Goal: Find specific fact: Find specific fact

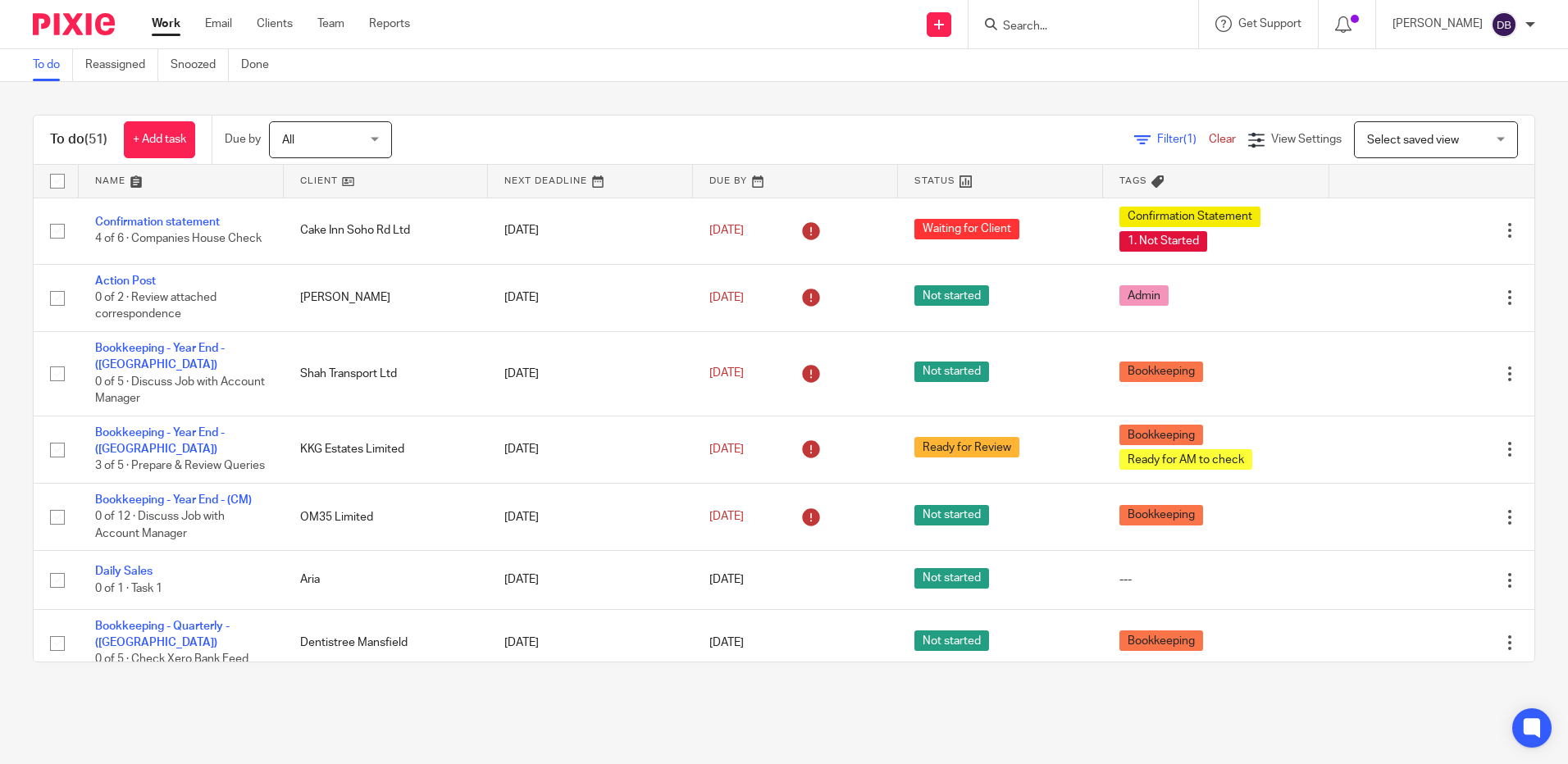
click at [1028, 32] on form at bounding box center [1089, 24] width 175 height 20
click at [1035, 26] on input "Search" at bounding box center [1075, 26] width 147 height 14
click at [1035, 27] on input "Search" at bounding box center [1075, 26] width 147 height 14
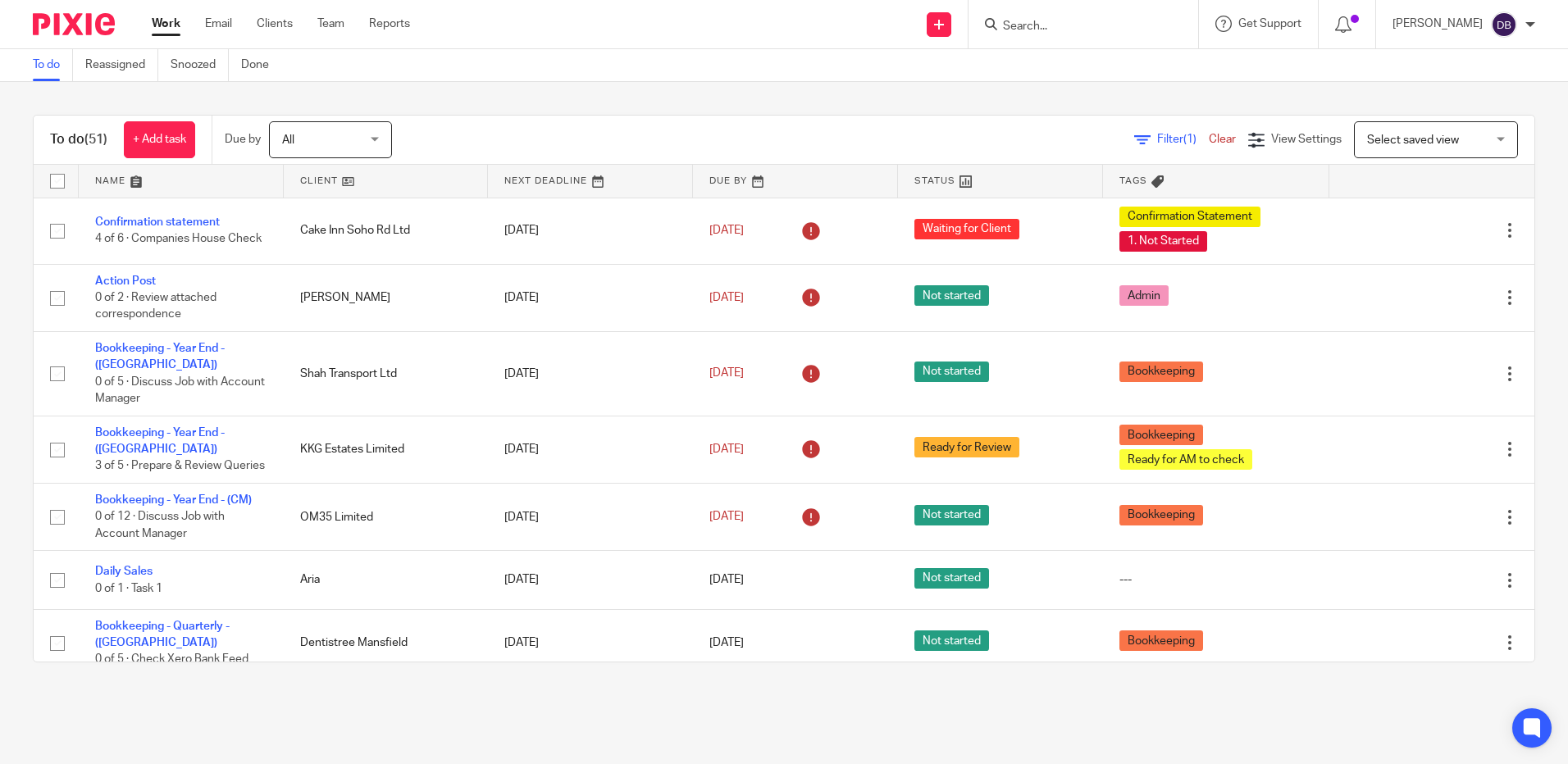
click at [1061, 31] on input "Search" at bounding box center [1075, 26] width 147 height 14
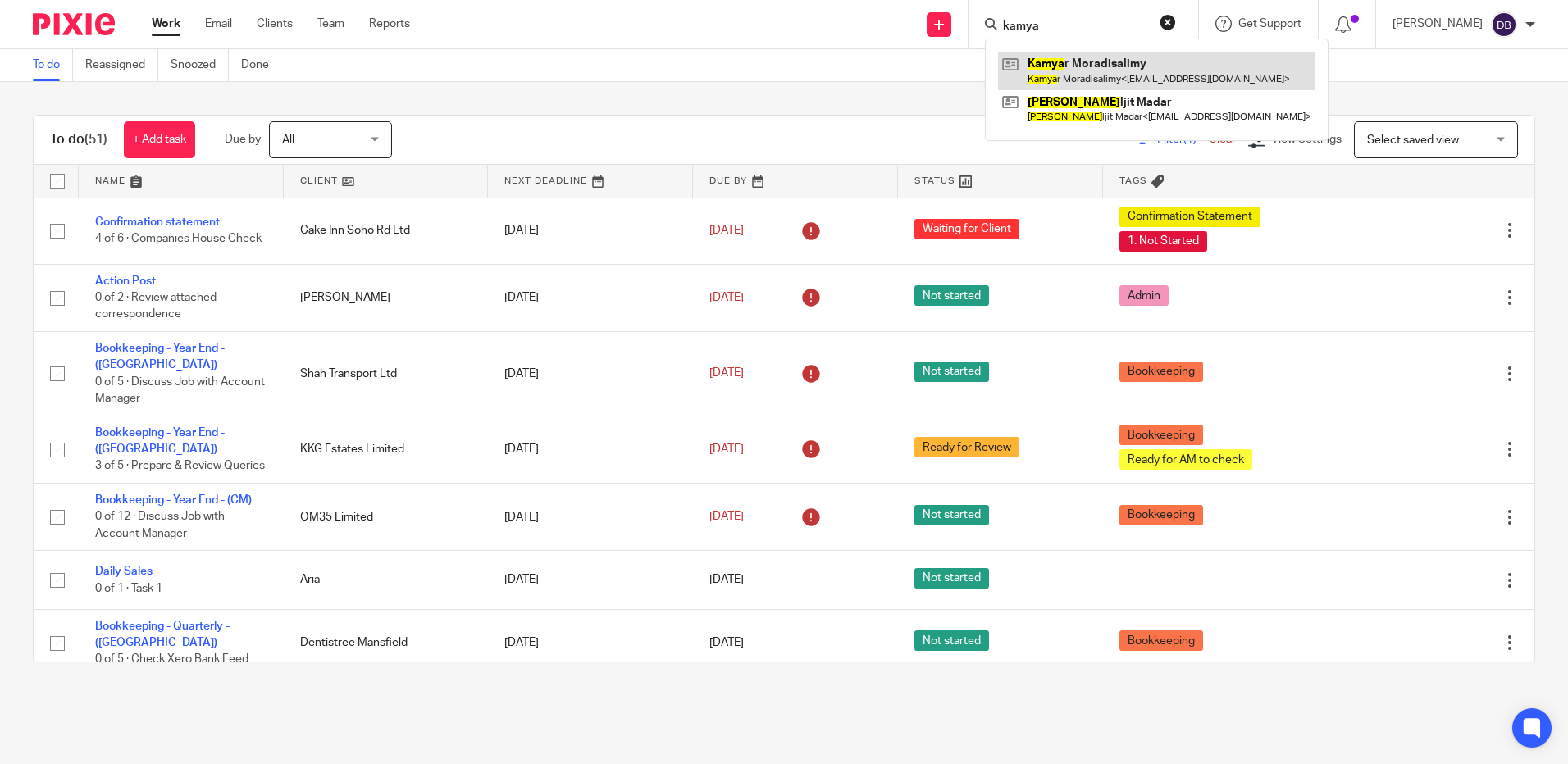
type input "kamya"
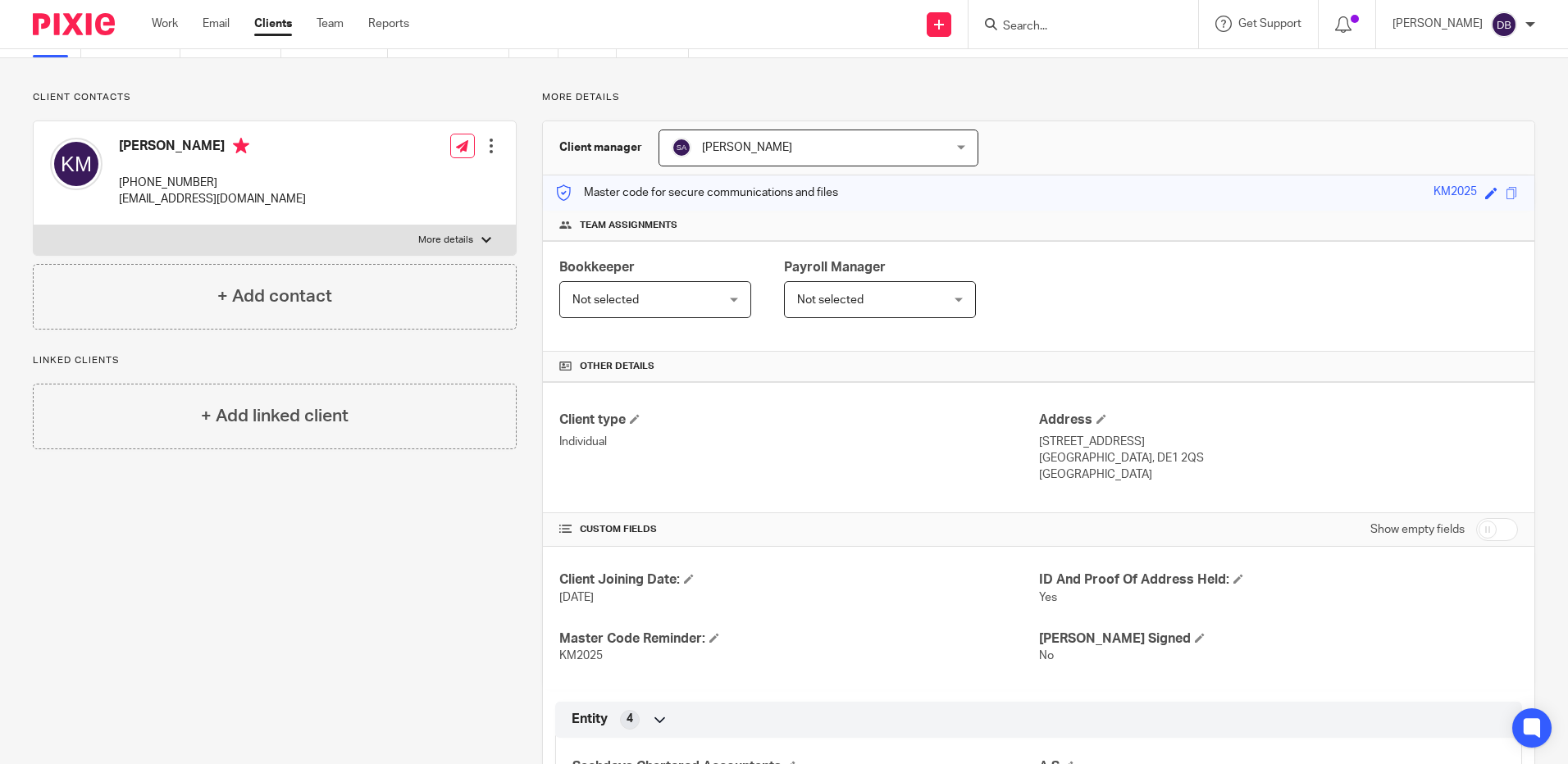
scroll to position [82, 0]
click at [466, 243] on p "More details" at bounding box center [445, 242] width 55 height 13
click at [34, 227] on input "More details" at bounding box center [33, 226] width 1 height 1
checkbox input "true"
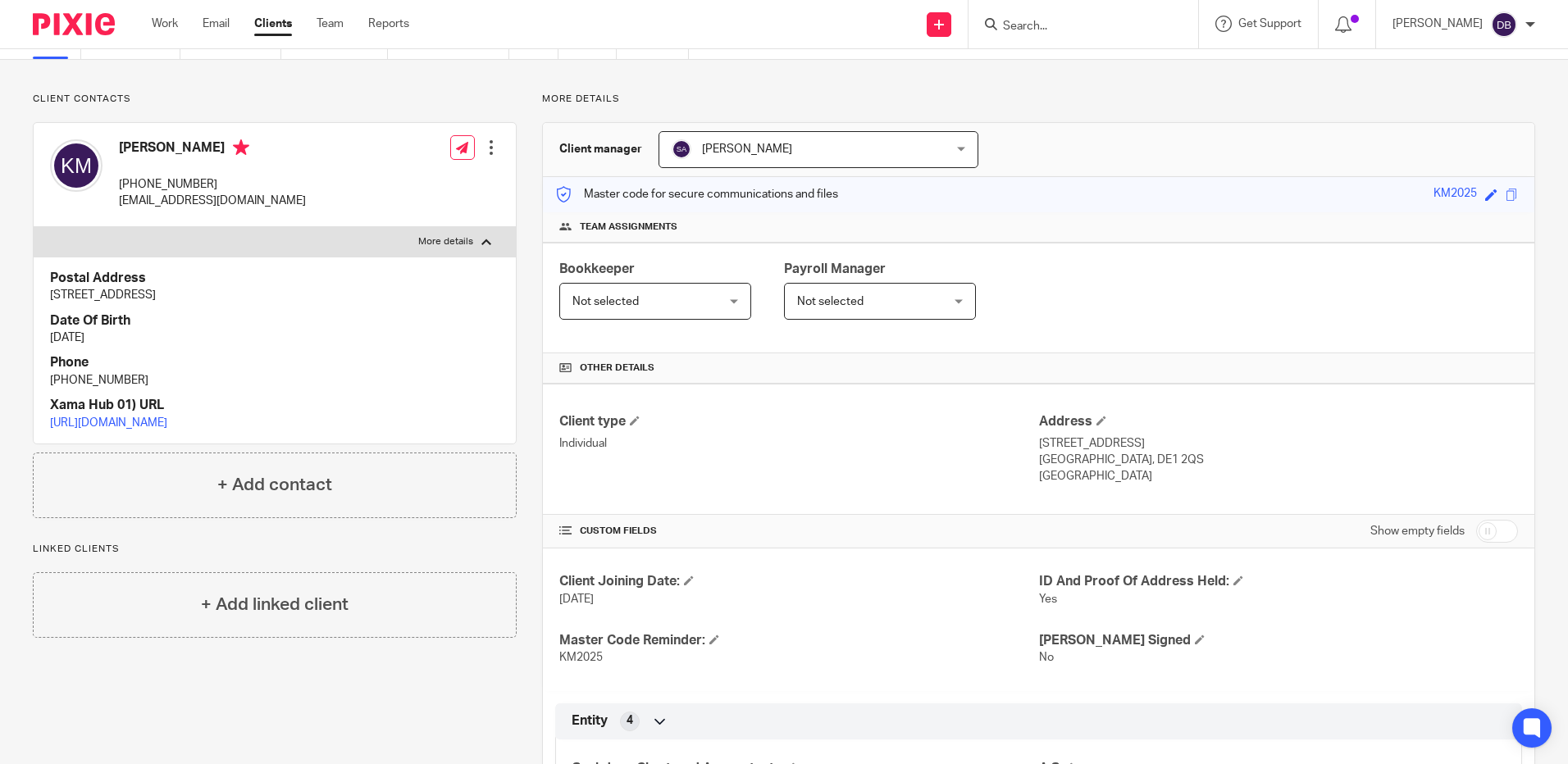
click at [146, 147] on h4 "[PERSON_NAME]" at bounding box center [213, 150] width 187 height 20
copy h4 "Kamyar"
click at [232, 144] on h4 "[PERSON_NAME]" at bounding box center [213, 150] width 187 height 20
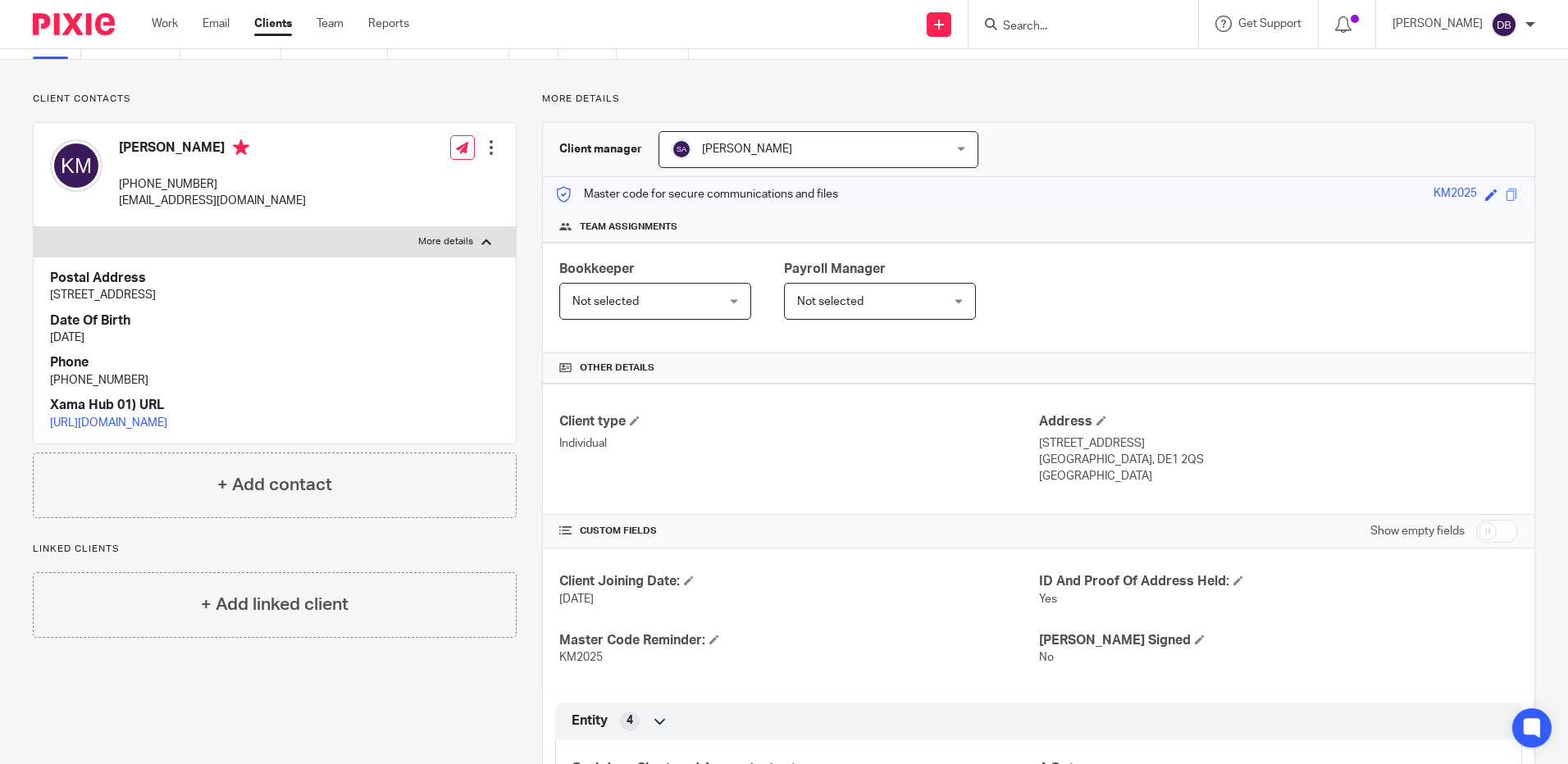
copy h4 "Moradisalimy"
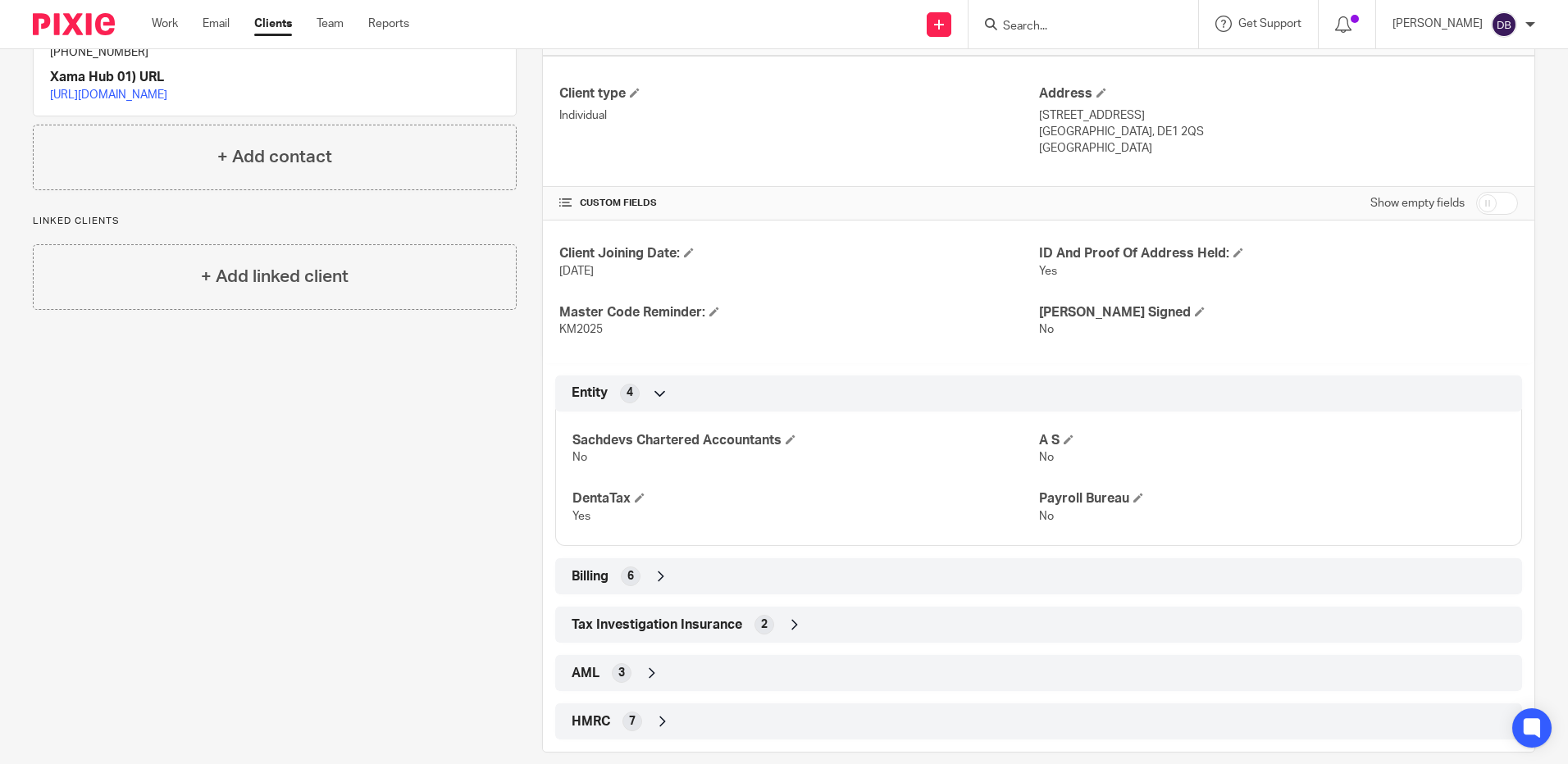
scroll to position [431, 0]
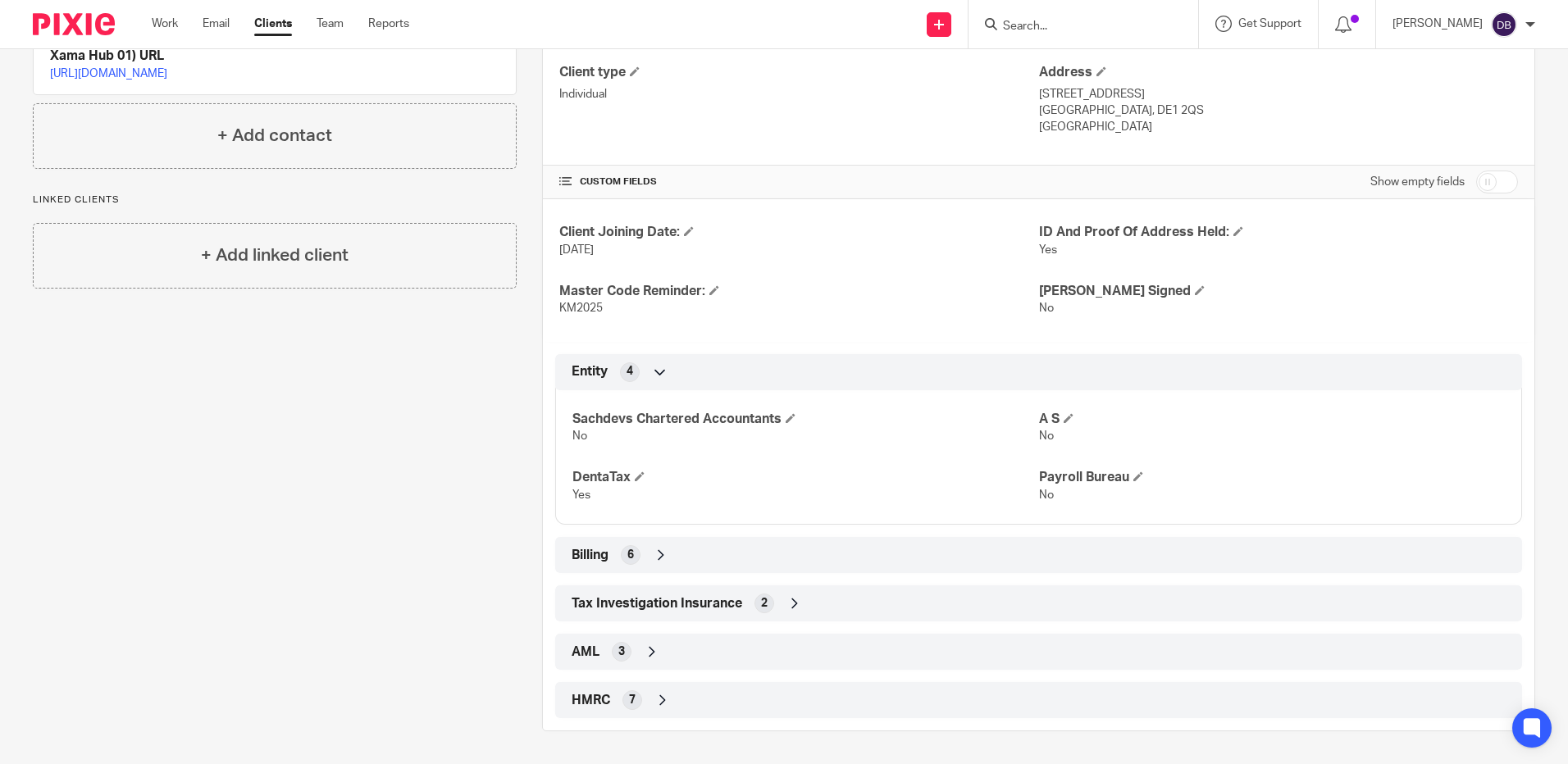
drag, startPoint x: 719, startPoint y: 700, endPoint x: 804, endPoint y: 666, distance: 91.5
click at [721, 700] on div "HMRC 7" at bounding box center [1039, 700] width 942 height 28
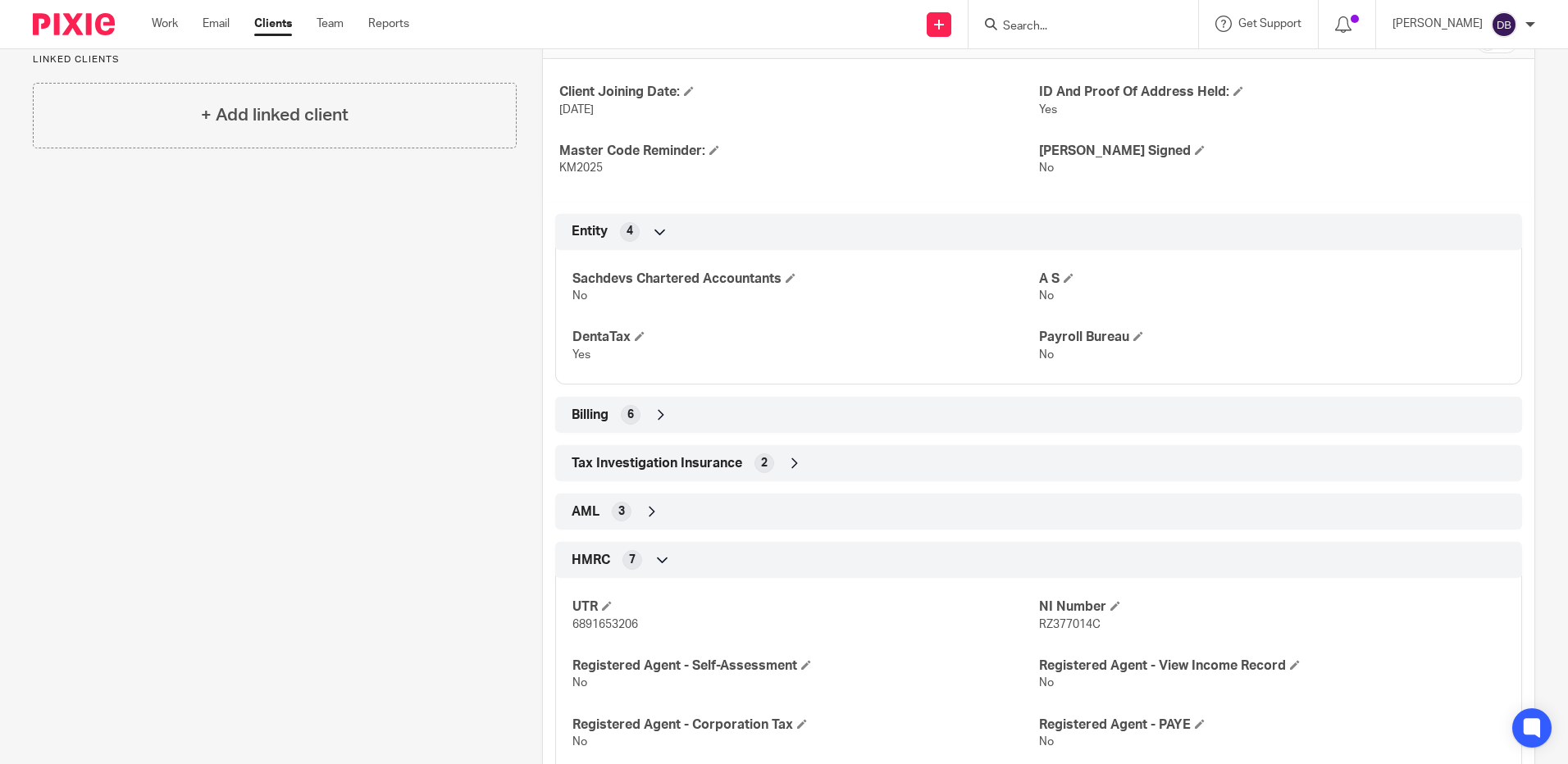
scroll to position [684, 0]
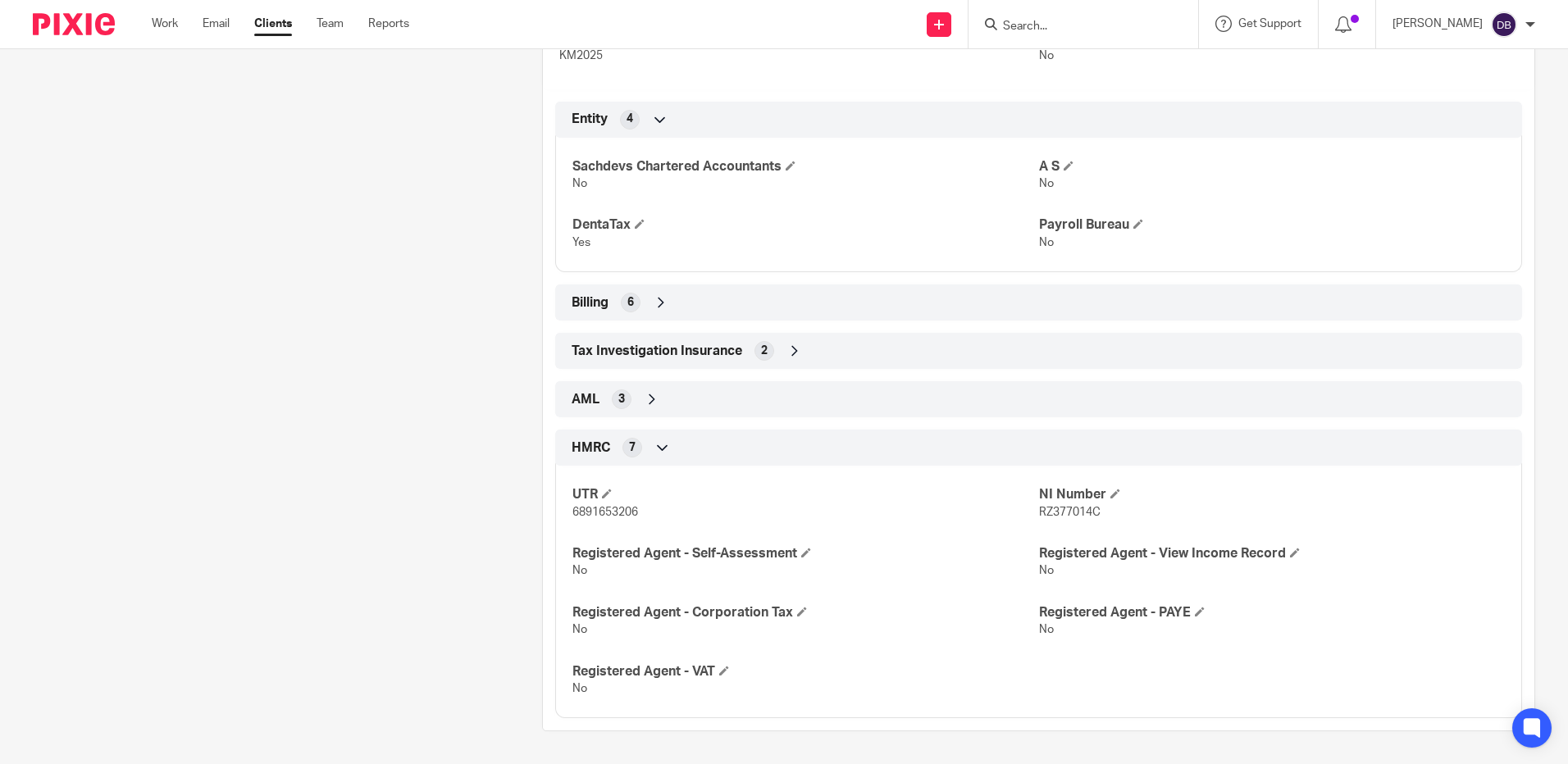
click at [627, 508] on span "6891653206" at bounding box center [605, 511] width 66 height 11
copy span "6891653206"
click at [1052, 516] on span "RZ377014C" at bounding box center [1070, 511] width 61 height 11
click at [1054, 516] on span "RZ377014C" at bounding box center [1070, 511] width 61 height 11
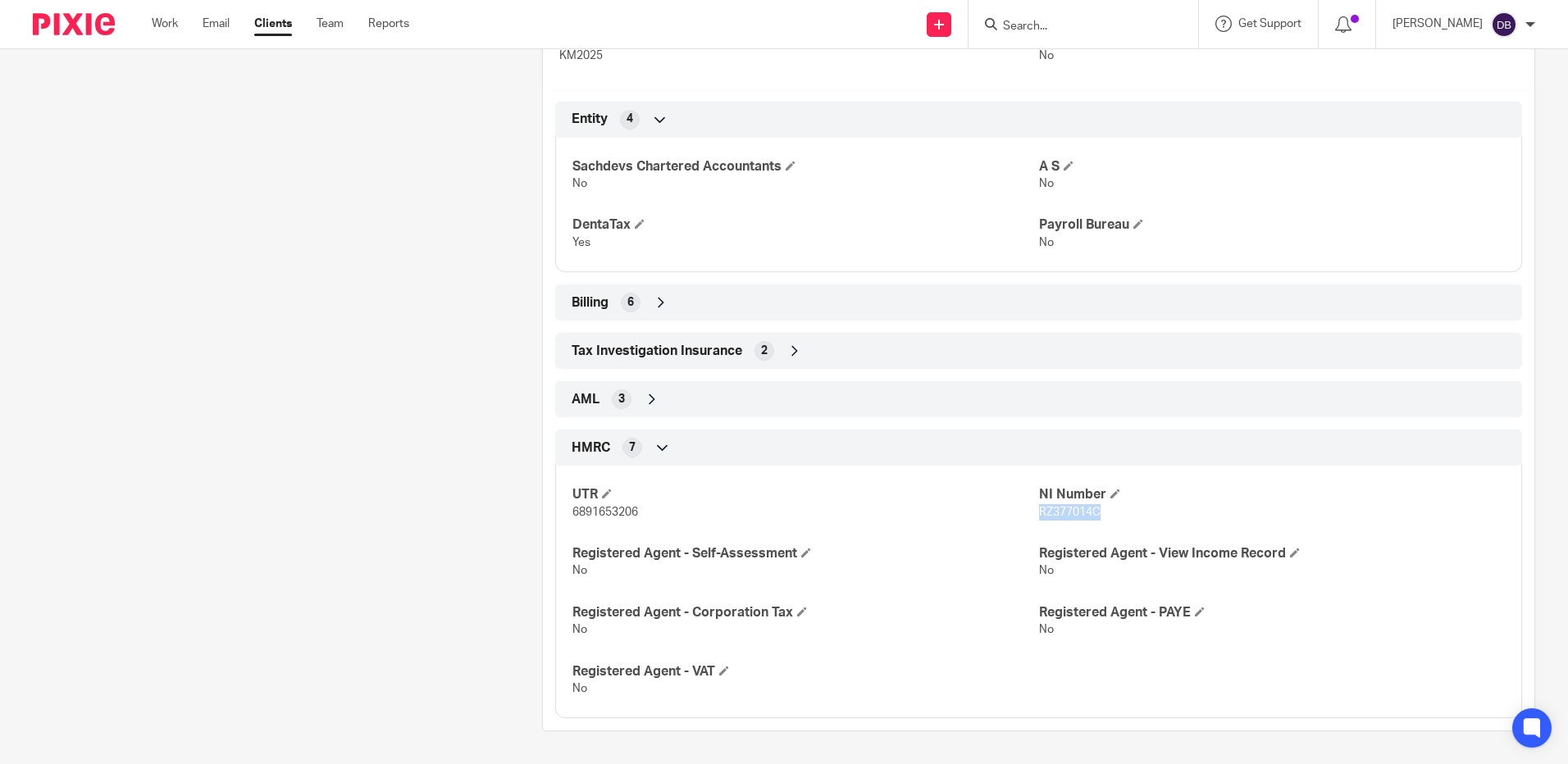
copy span "RZ377014C"
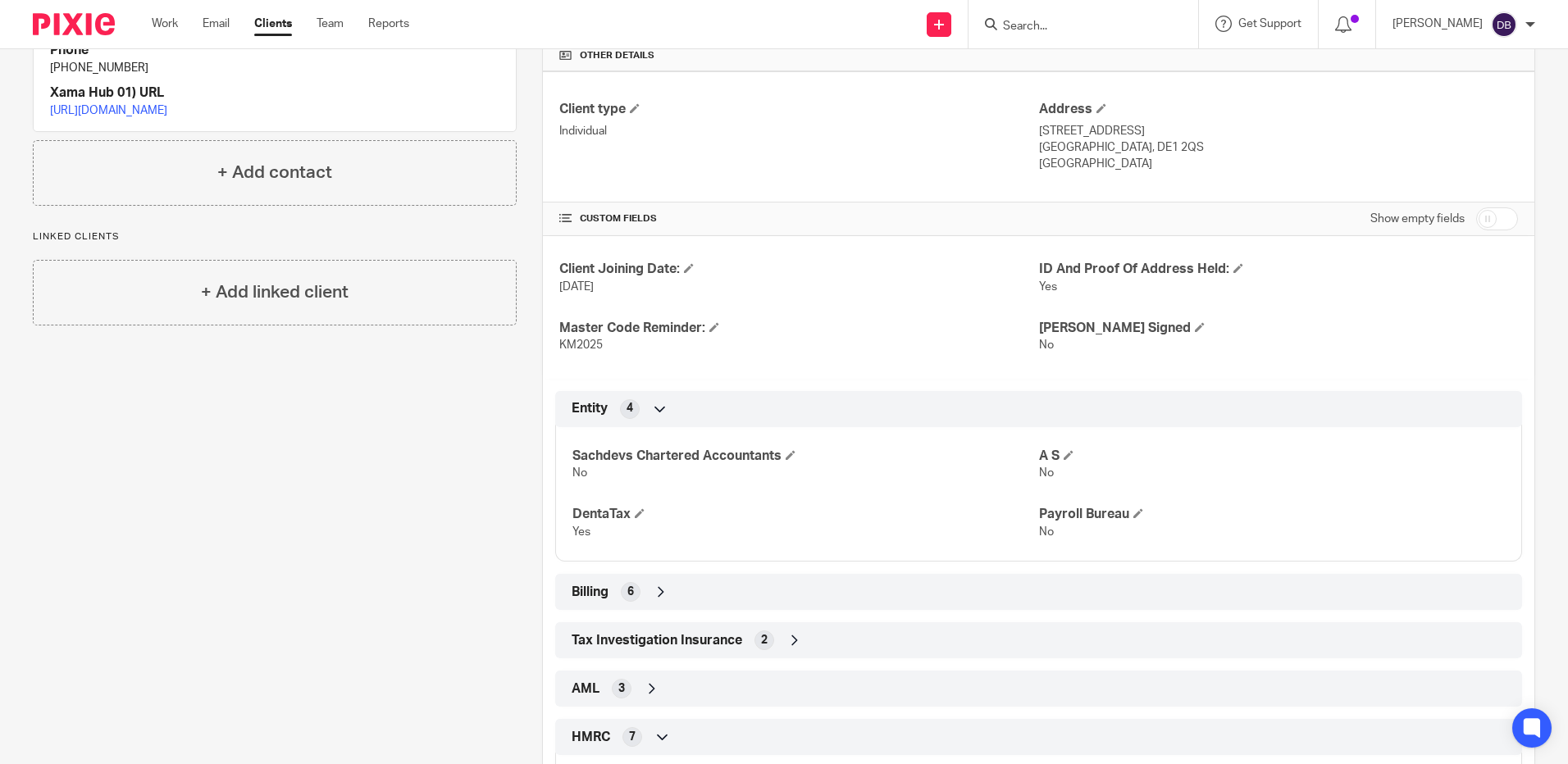
scroll to position [110, 0]
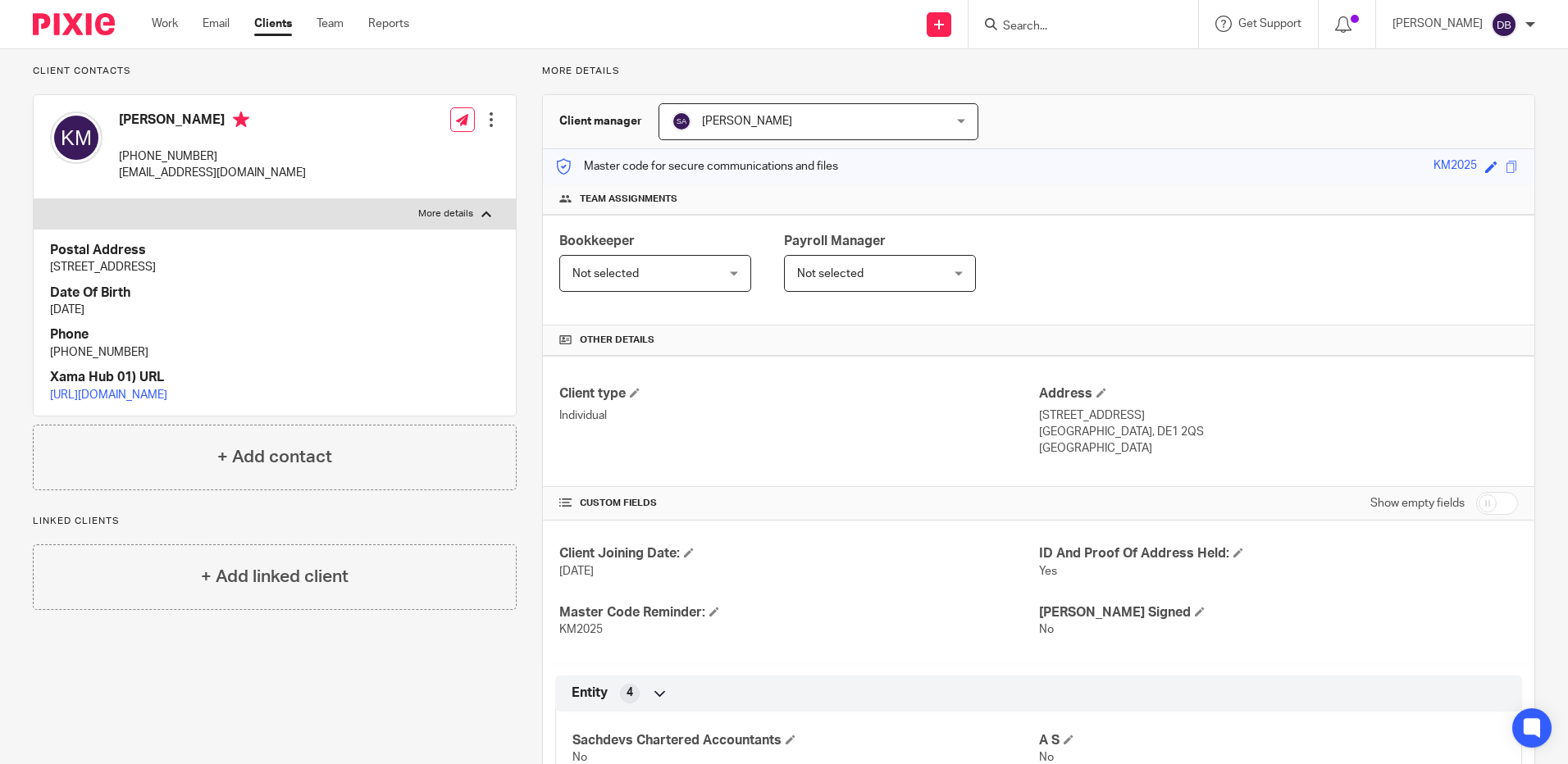
click at [1041, 414] on p "115 London Road" at bounding box center [1279, 415] width 479 height 16
click at [1039, 415] on p "115 London Road" at bounding box center [1279, 415] width 479 height 16
copy div "115 London Road"
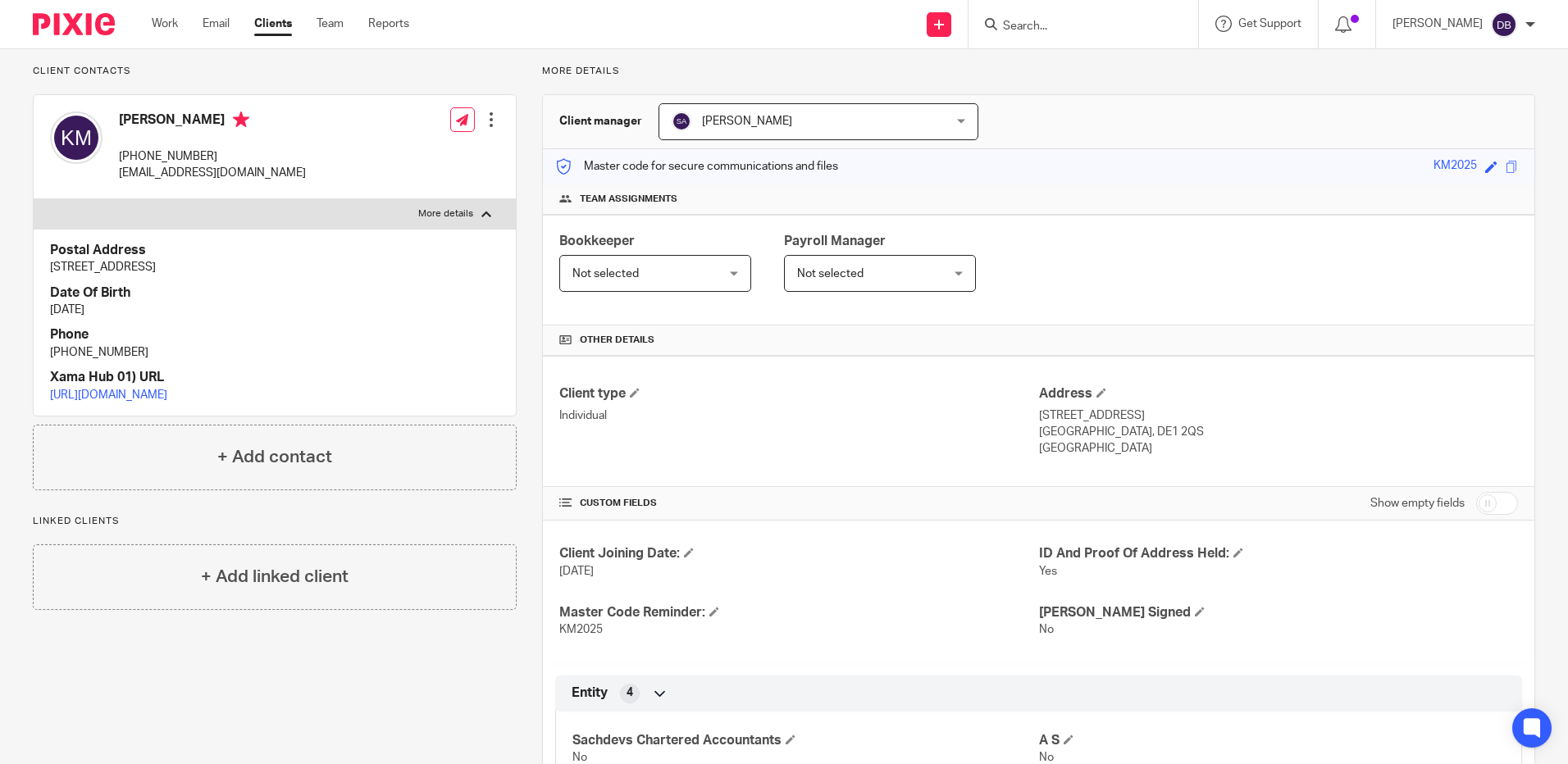
click at [1044, 427] on p "Derby, DE1 2QS" at bounding box center [1279, 431] width 479 height 16
click at [1045, 430] on p "Derby, DE1 2QS" at bounding box center [1279, 431] width 479 height 16
drag, startPoint x: 1068, startPoint y: 427, endPoint x: 1135, endPoint y: 432, distance: 67.2
click at [1135, 432] on p "Derby, DE1 2QS" at bounding box center [1279, 431] width 479 height 16
copy p "DE1 2QS"
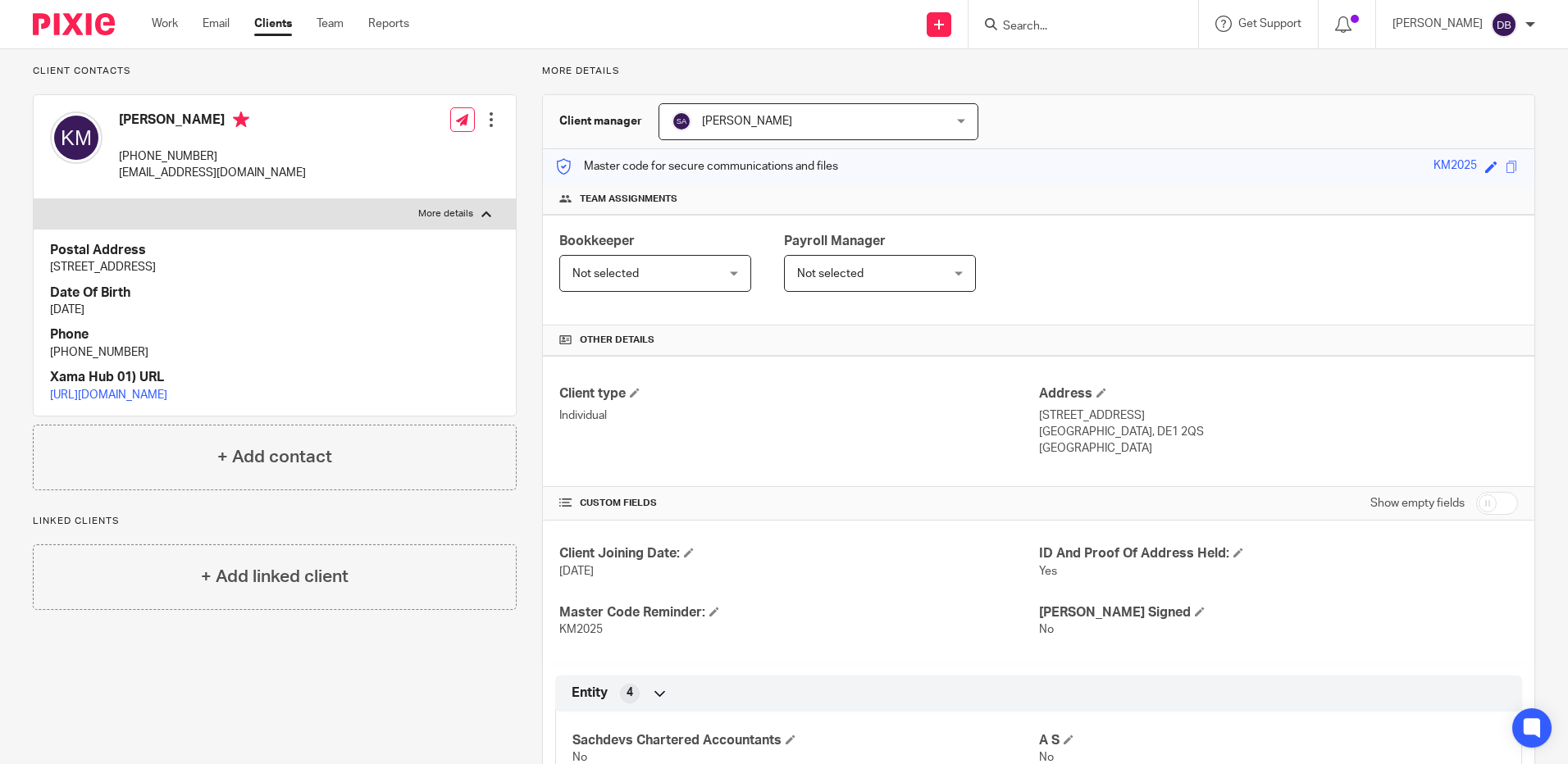
click at [146, 174] on p "[EMAIL_ADDRESS][DOMAIN_NAME]" at bounding box center [213, 173] width 187 height 16
copy p "[EMAIL_ADDRESS][DOMAIN_NAME]"
click at [175, 156] on p "+447384597441" at bounding box center [213, 156] width 187 height 16
click at [175, 156] on p "+447384597441" at bounding box center [213, 156] width 187 height 16
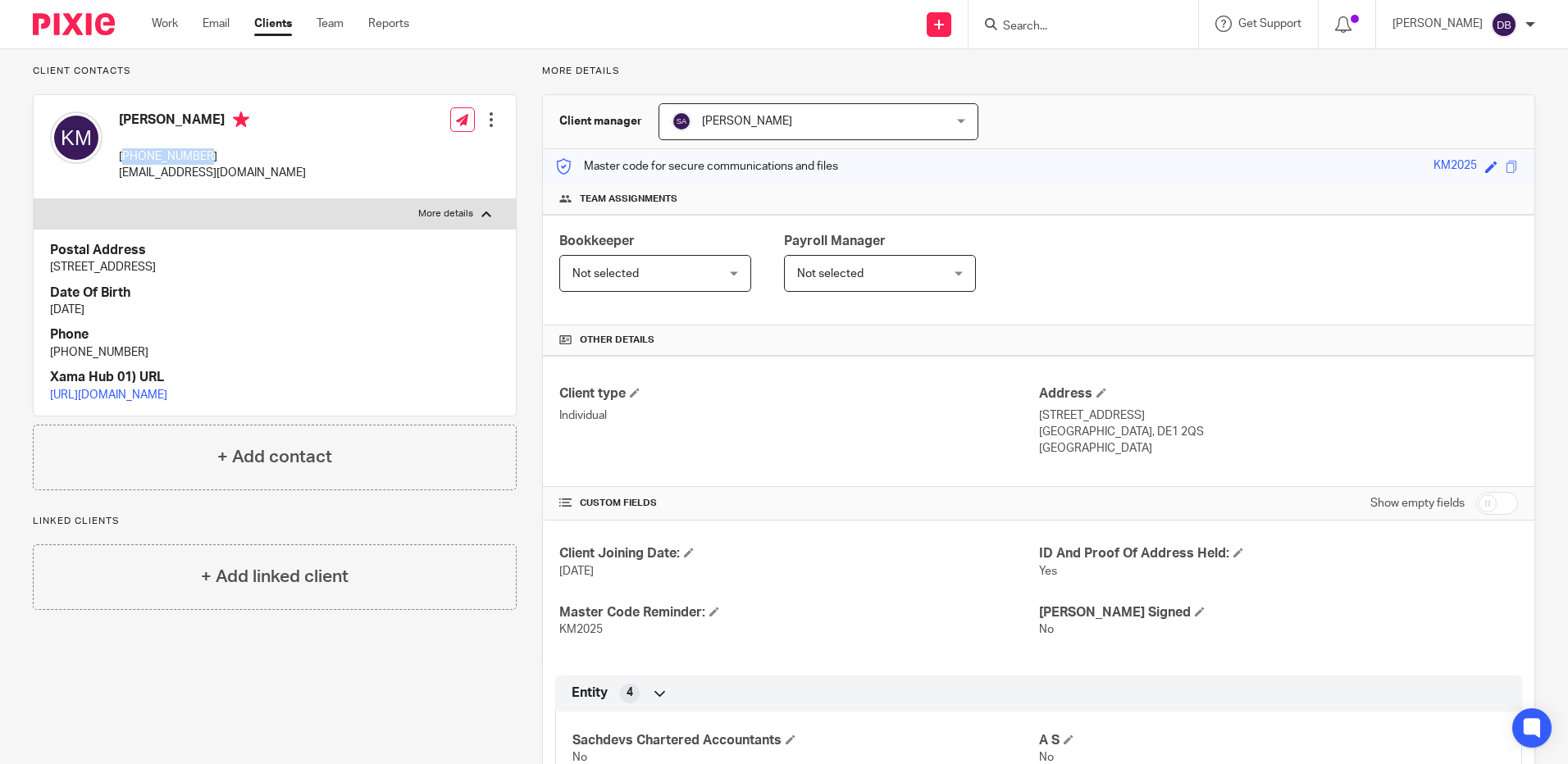
copy p "447384597441"
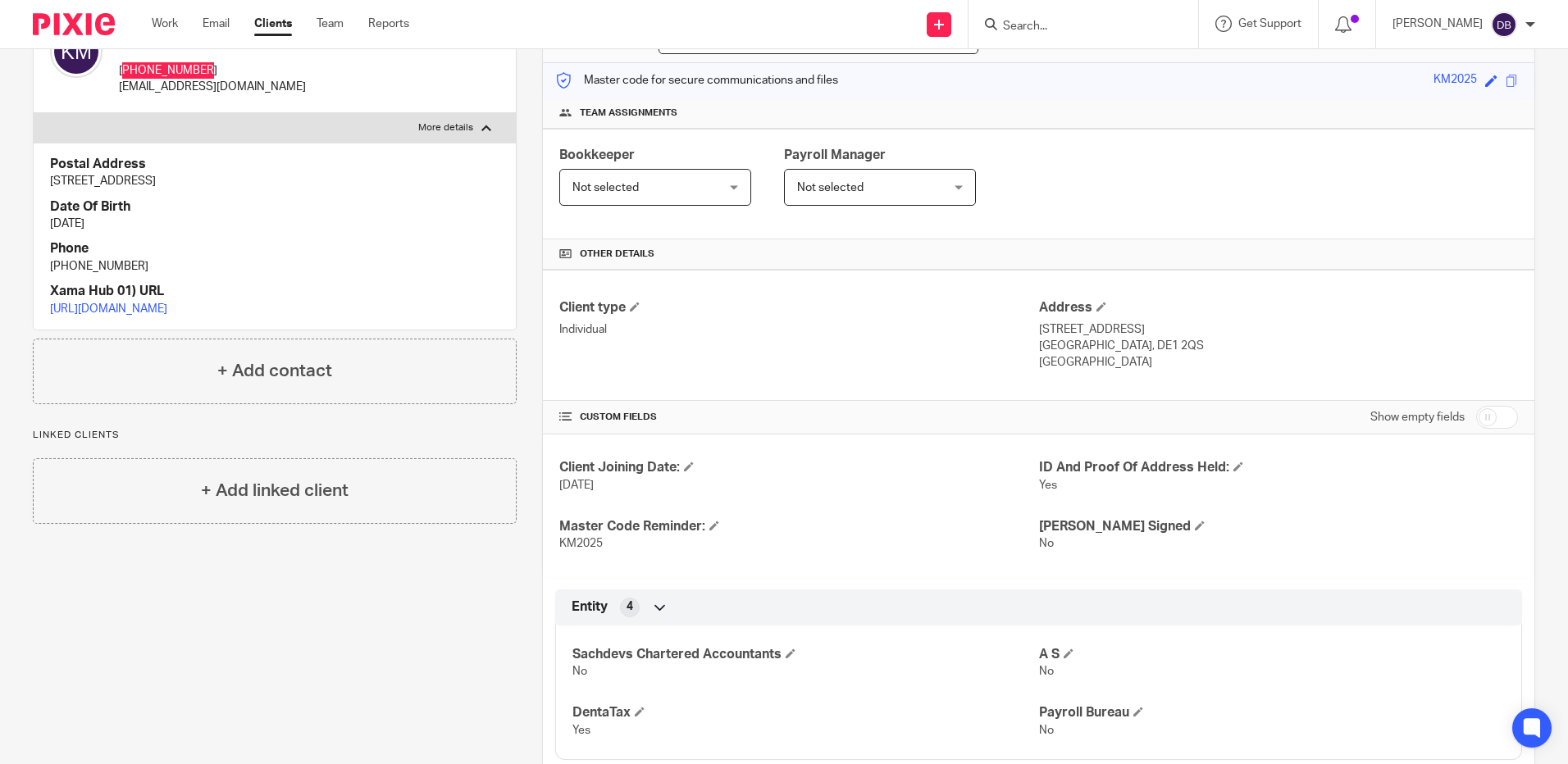
scroll to position [274, 0]
